Goal: Transaction & Acquisition: Subscribe to service/newsletter

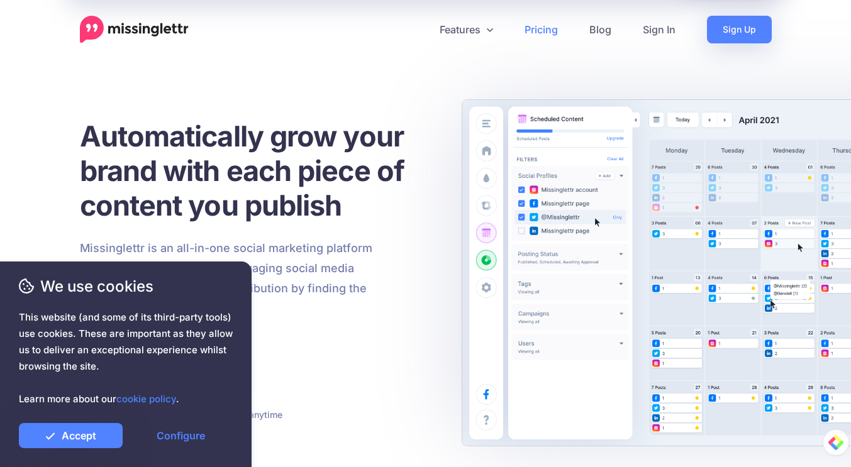
click at [541, 26] on link "Pricing" at bounding box center [541, 30] width 65 height 28
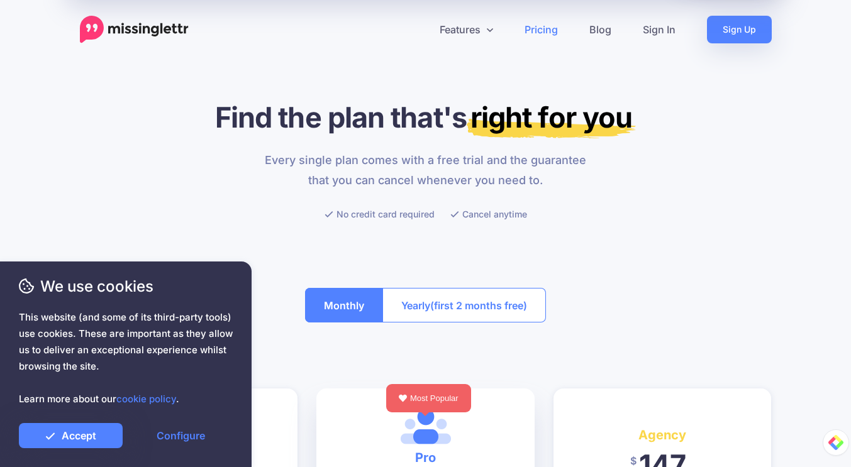
click at [89, 423] on div at bounding box center [126, 416] width 214 height 16
click at [86, 430] on link "Accept" at bounding box center [71, 435] width 104 height 25
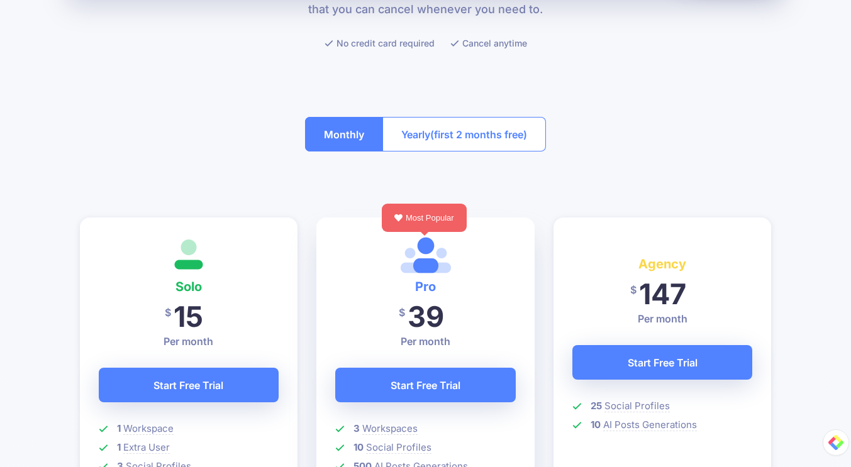
scroll to position [362, 0]
